Goal: Task Accomplishment & Management: Complete application form

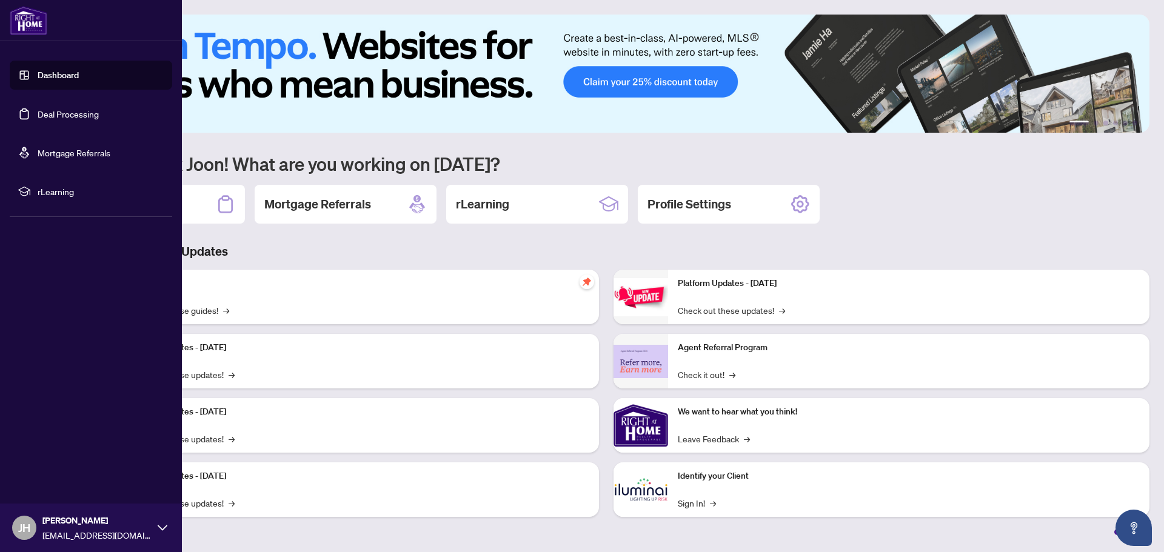
click at [50, 116] on link "Deal Processing" at bounding box center [68, 114] width 61 height 11
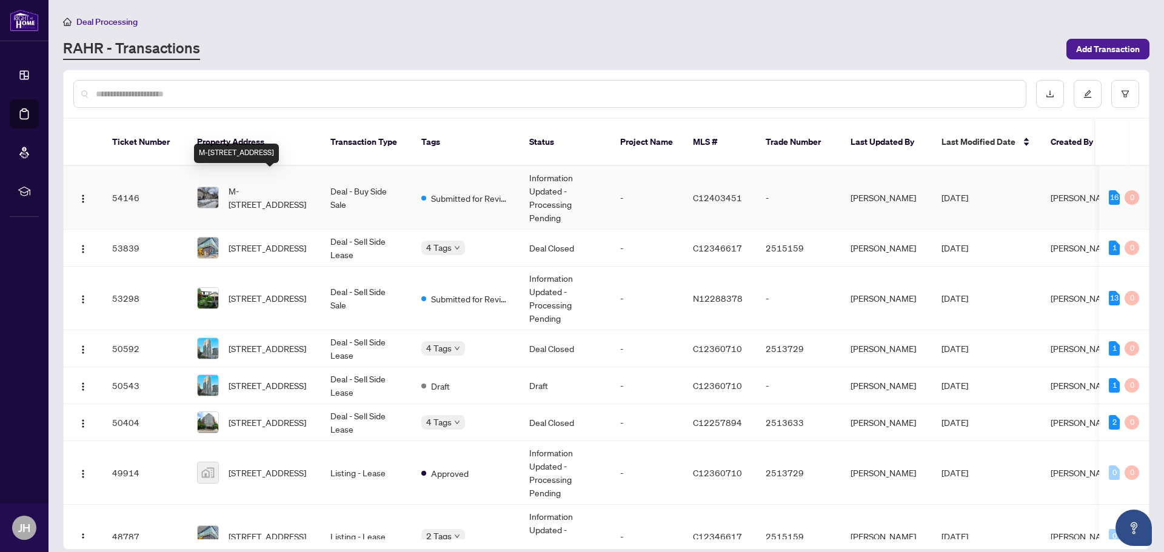
click at [285, 184] on span "M-[STREET_ADDRESS]" at bounding box center [270, 197] width 82 height 27
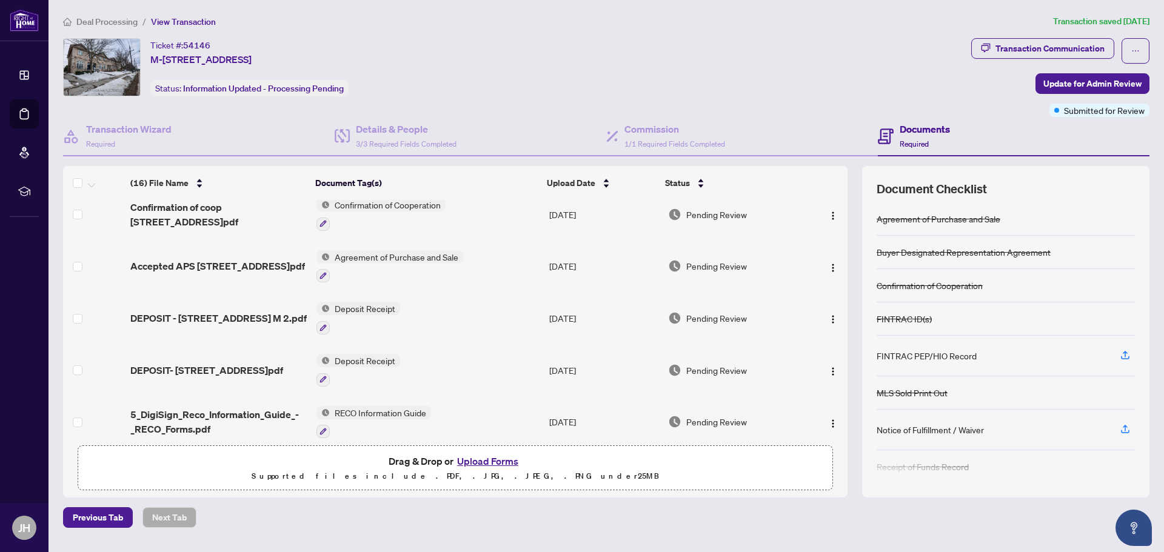
scroll to position [485, 0]
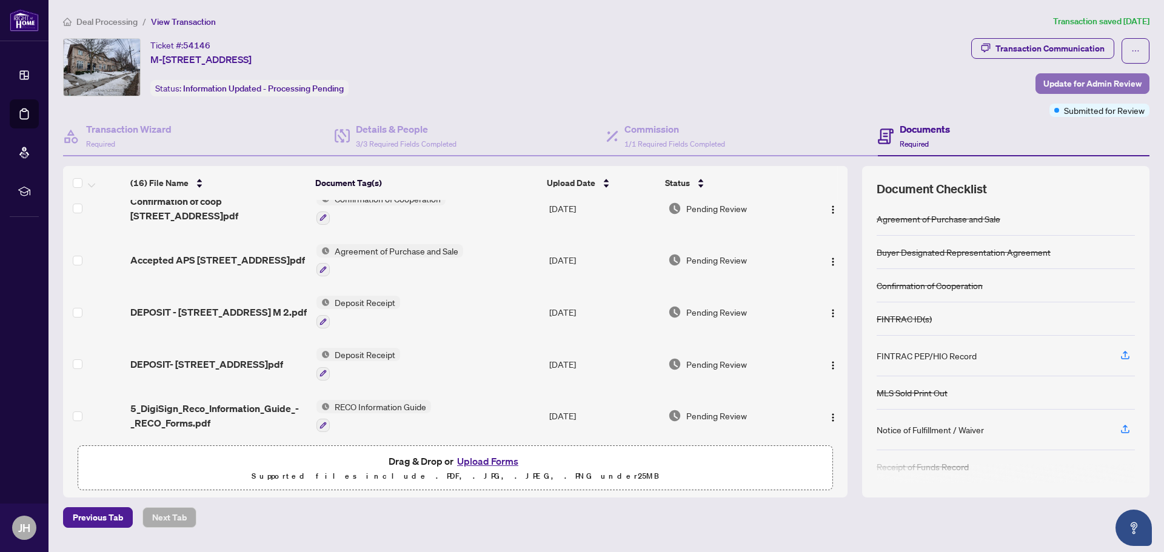
click at [1072, 85] on span "Update for Admin Review" at bounding box center [1092, 83] width 98 height 19
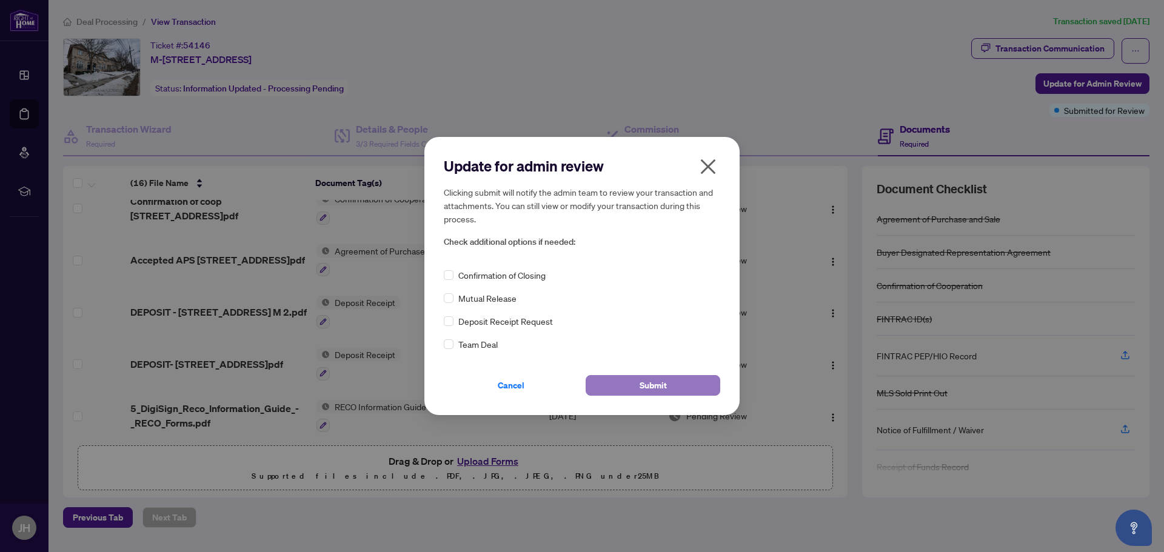
click at [648, 385] on span "Submit" at bounding box center [653, 385] width 27 height 19
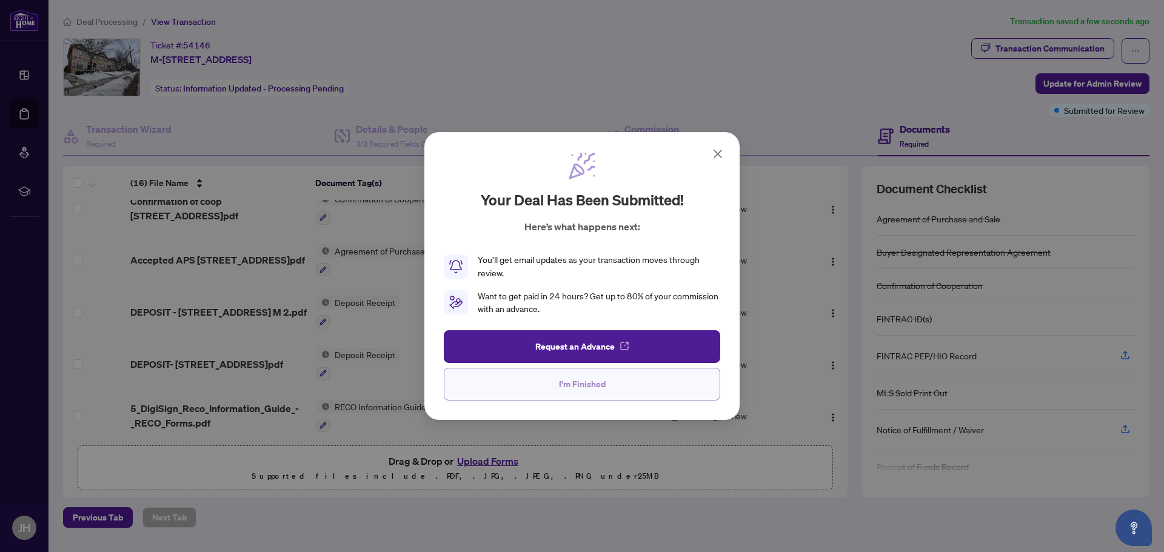
click at [583, 386] on span "I'm Finished" at bounding box center [582, 384] width 47 height 19
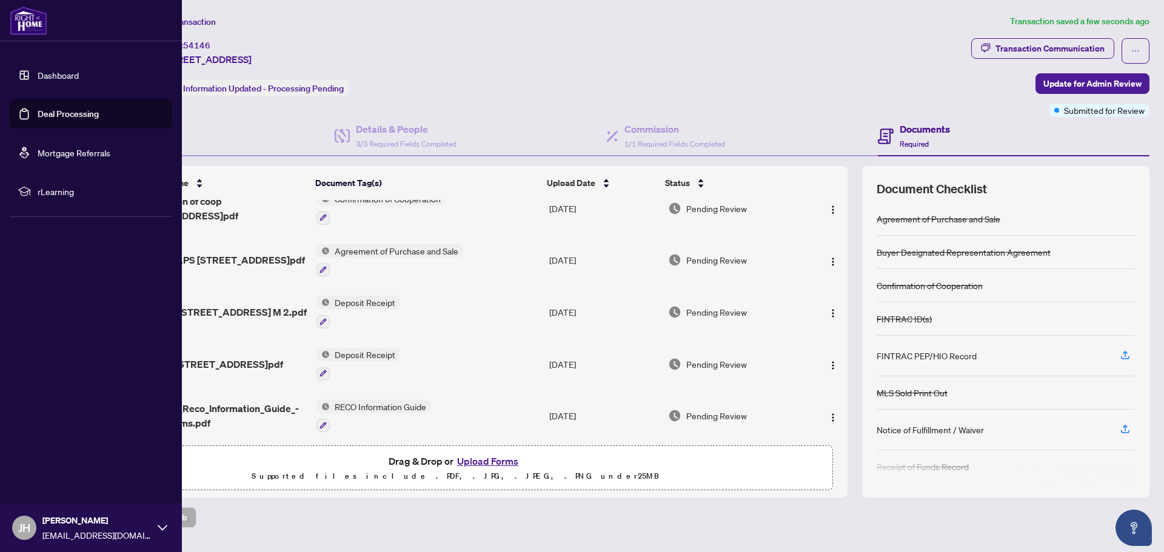
click at [71, 115] on link "Deal Processing" at bounding box center [68, 114] width 61 height 11
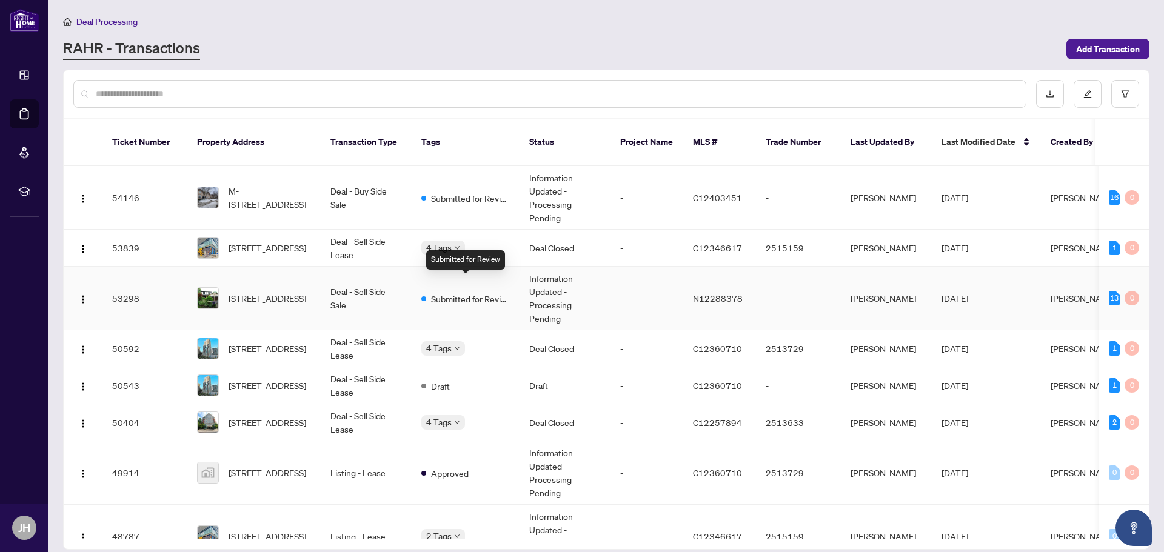
click at [472, 292] on span "Submitted for Review" at bounding box center [470, 298] width 79 height 13
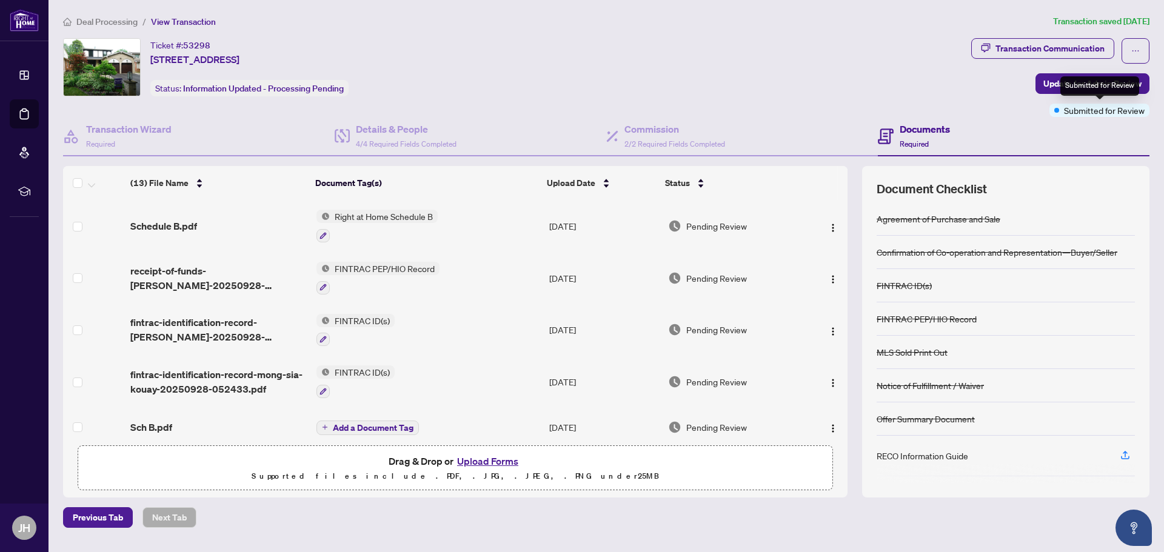
click at [1094, 81] on div "Submitted for Review" at bounding box center [1099, 85] width 79 height 19
click at [1051, 84] on span "Update for Admin Review" at bounding box center [1092, 83] width 98 height 19
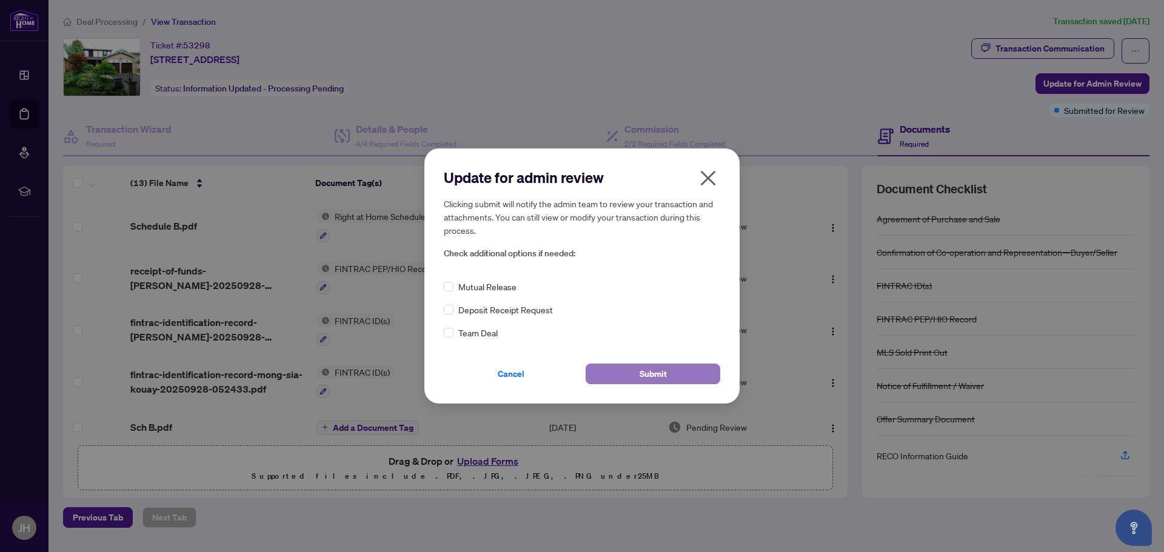
click at [655, 379] on span "Submit" at bounding box center [653, 373] width 27 height 19
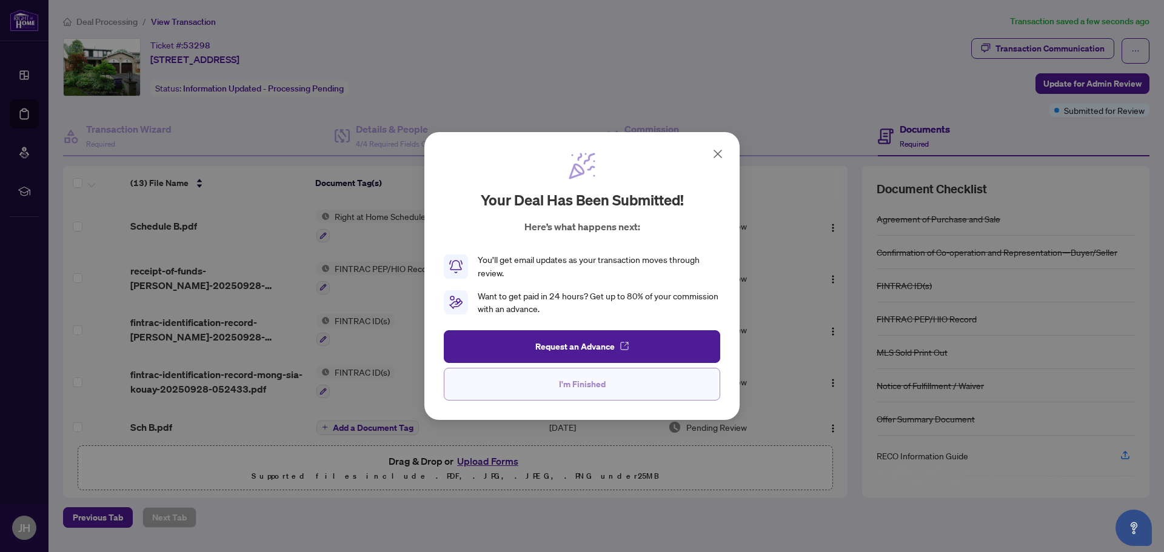
click at [577, 376] on span "I'm Finished" at bounding box center [582, 384] width 47 height 19
